Goal: Find specific page/section: Find specific page/section

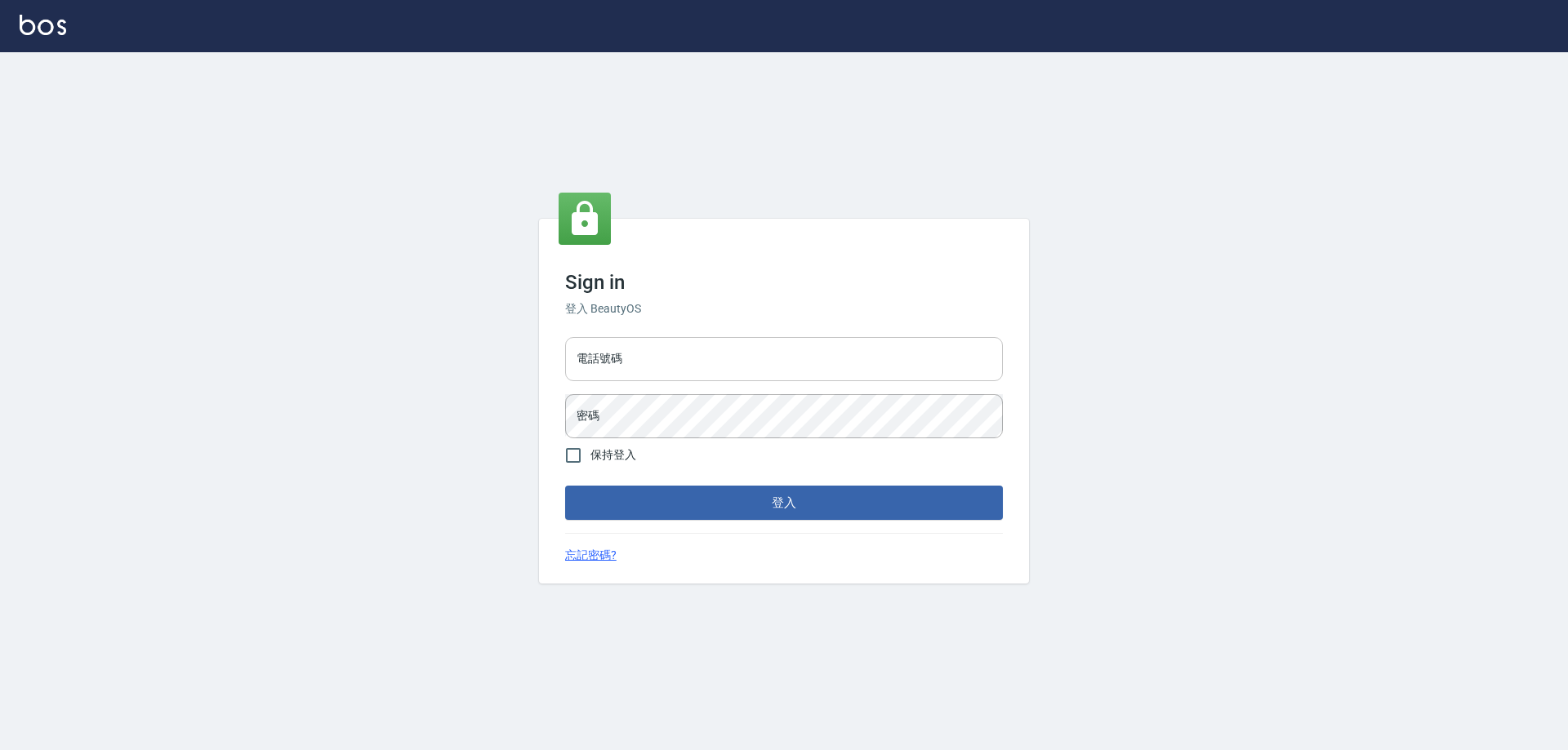
click at [686, 365] on input "電話號碼" at bounding box center [784, 359] width 437 height 44
type input "0910967130"
click at [565, 486] on button "登入" at bounding box center [784, 503] width 437 height 34
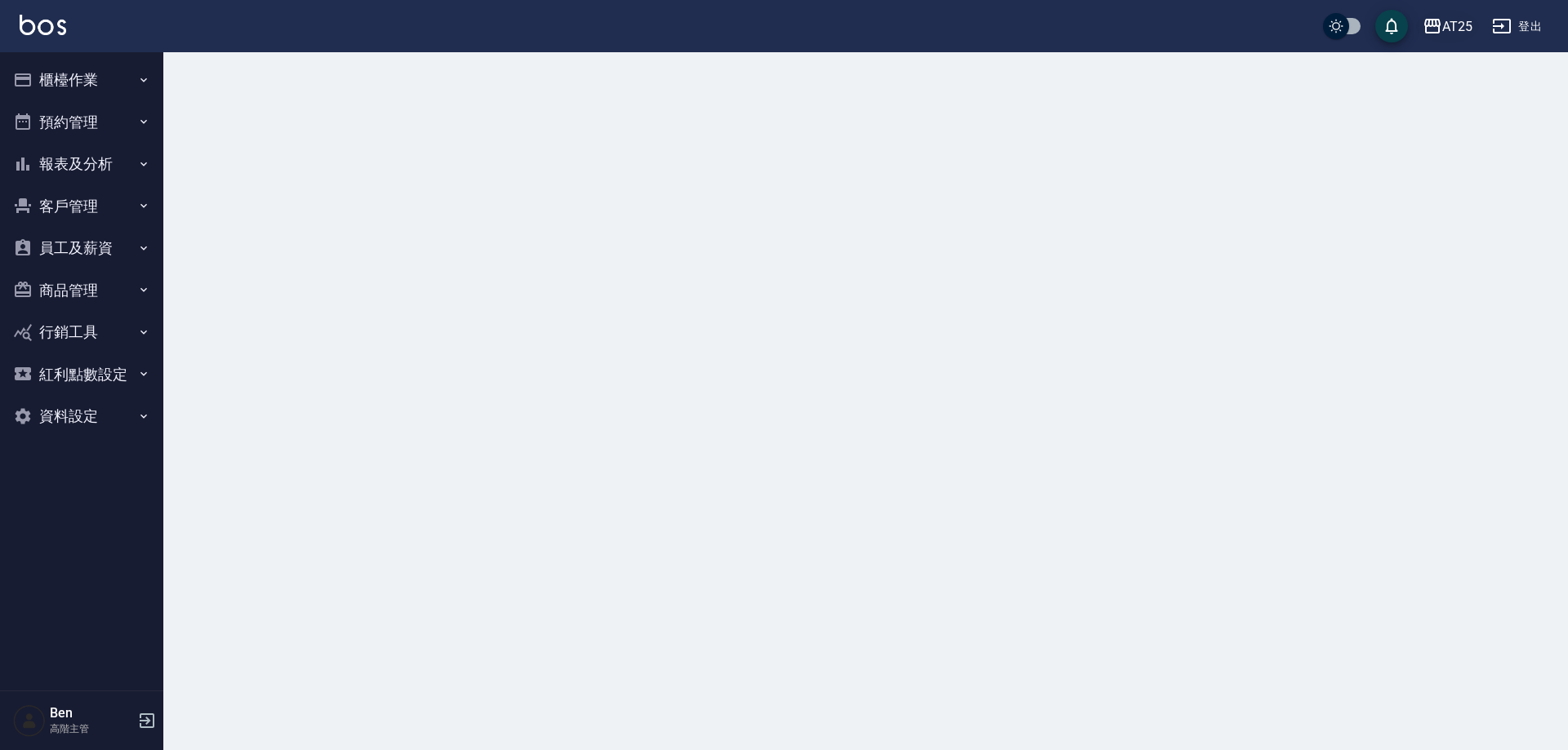
click at [1454, 24] on div "AT25" at bounding box center [1457, 26] width 31 height 20
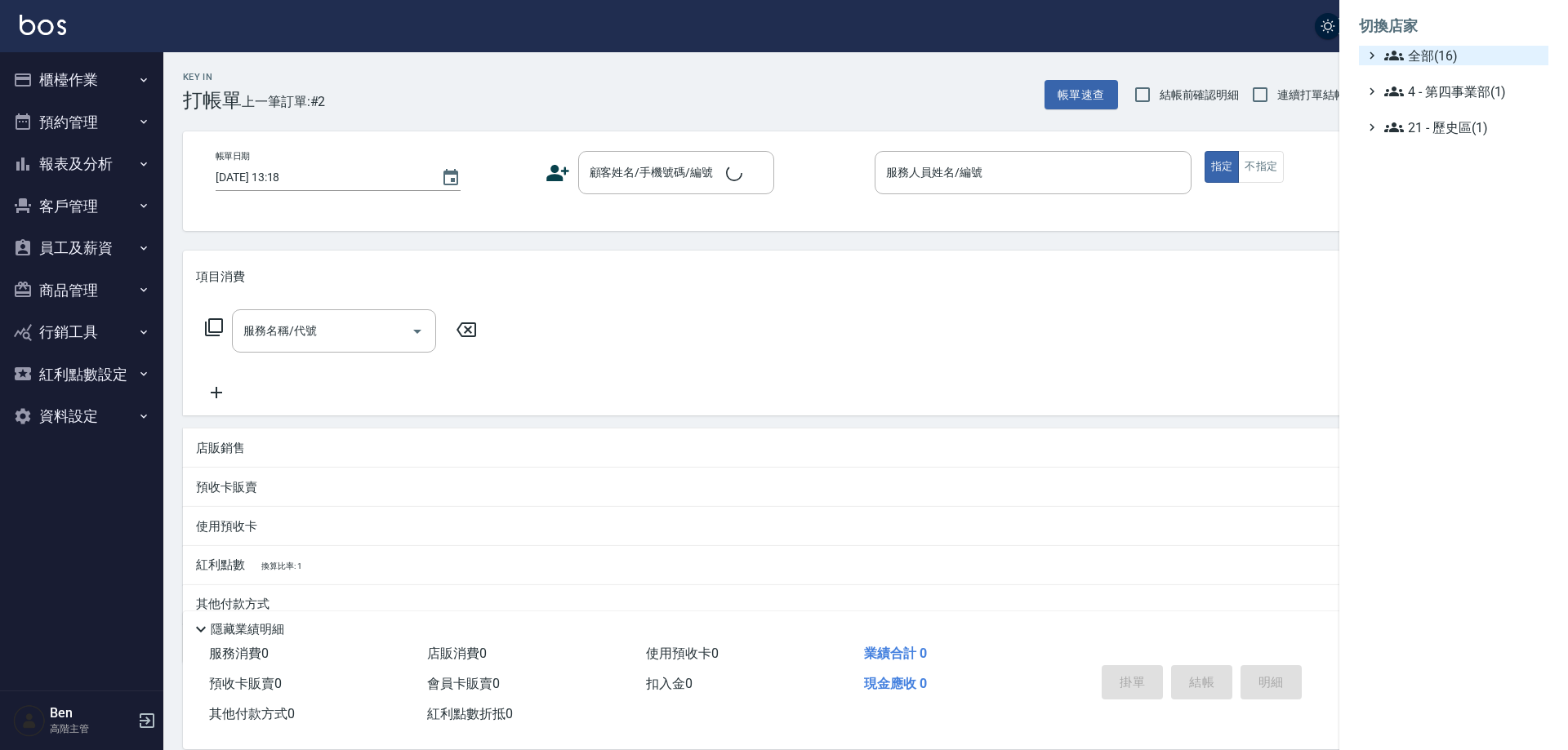
click at [1455, 48] on span "全部(16)" at bounding box center [1463, 55] width 157 height 19
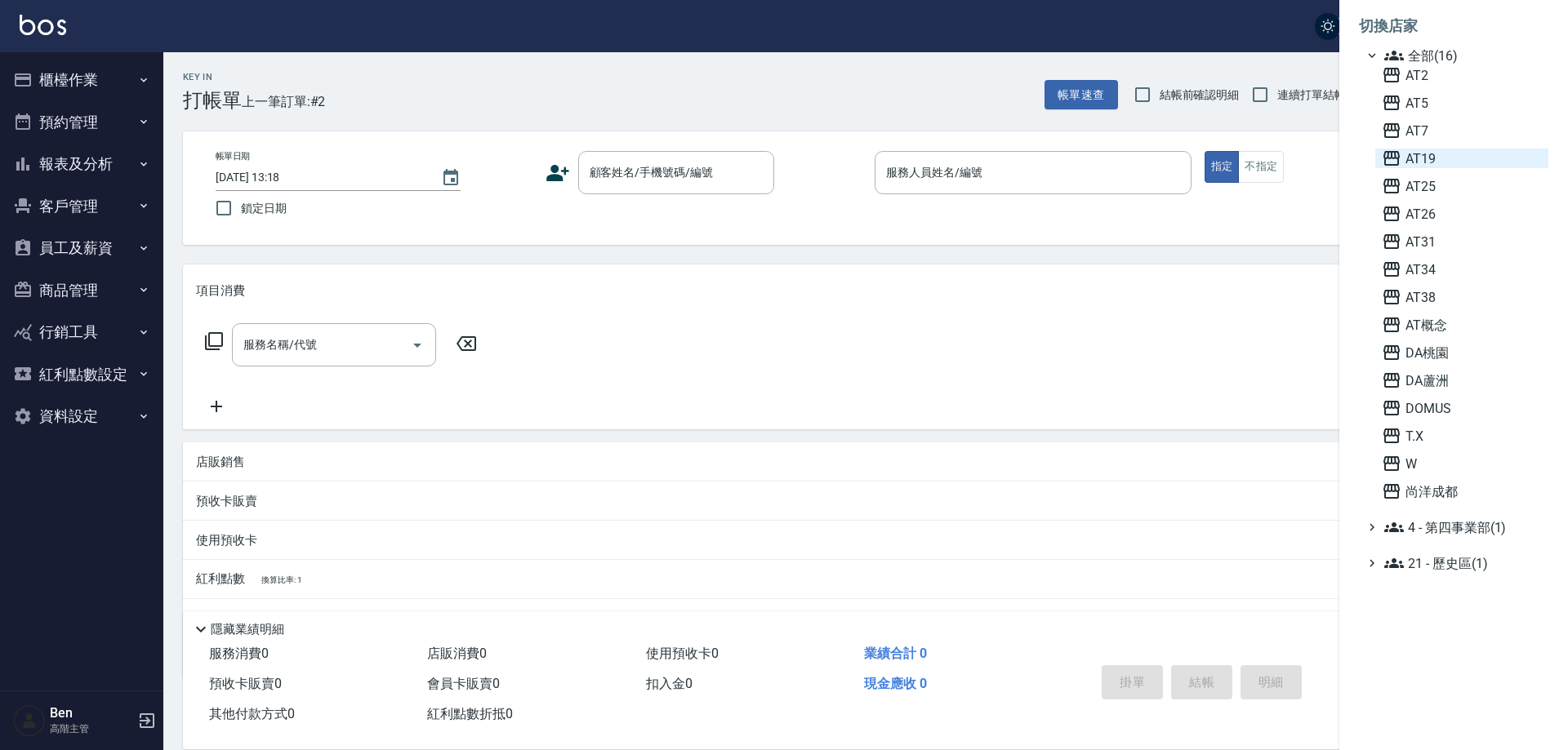
click at [1434, 156] on span "AT19" at bounding box center [1461, 158] width 160 height 19
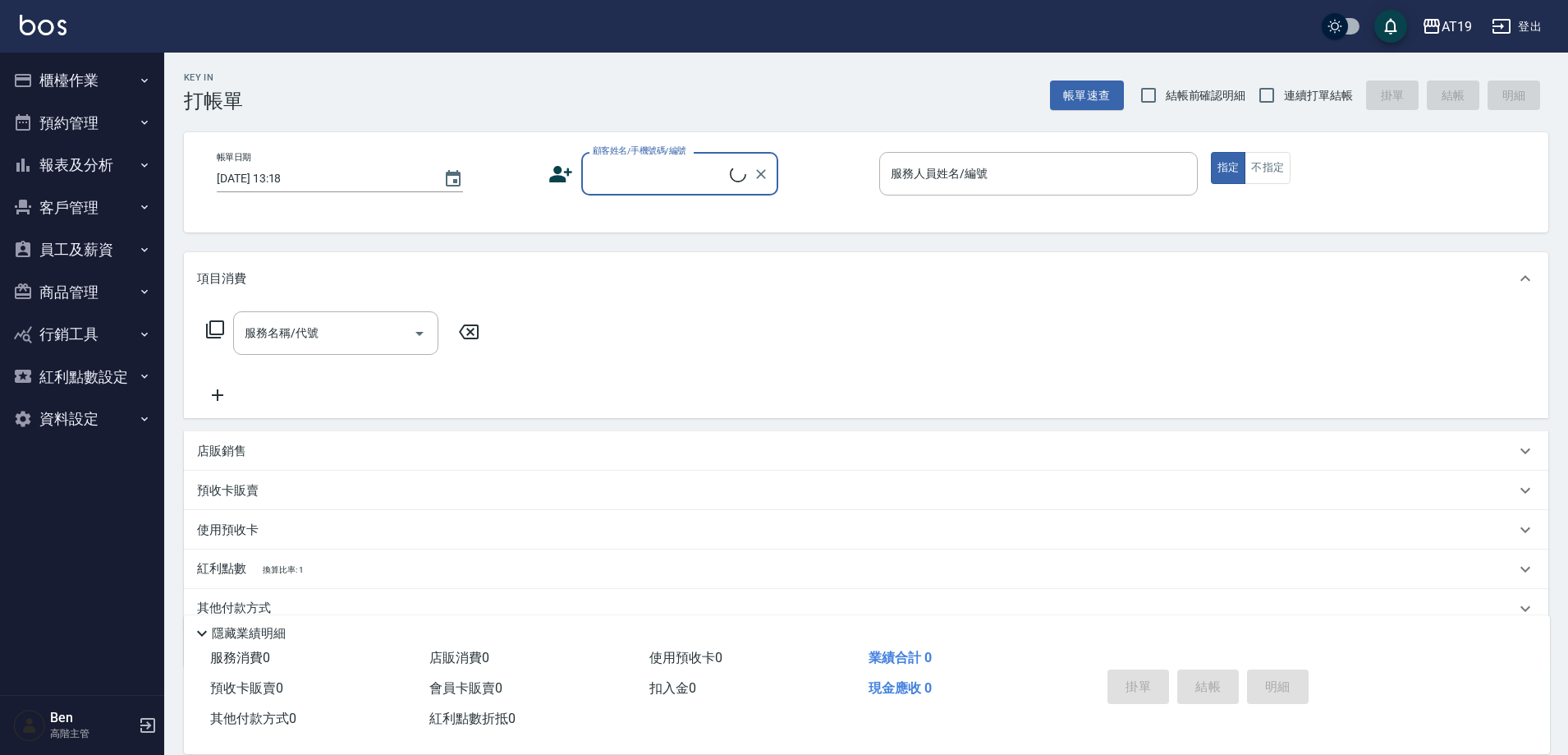
click at [106, 253] on button "員工及薪資" at bounding box center [82, 250] width 151 height 43
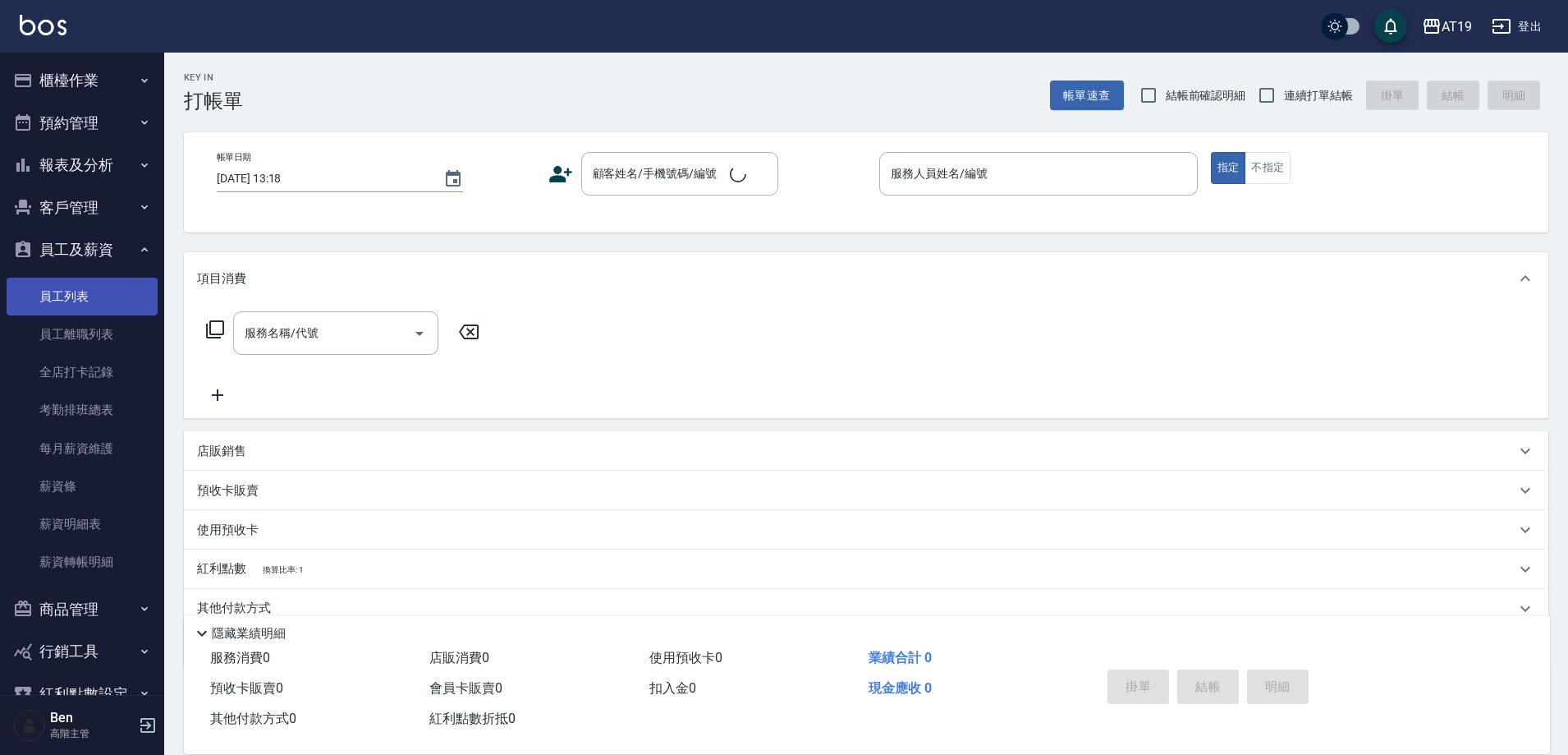
click at [83, 290] on link "員工列表" at bounding box center [82, 297] width 151 height 38
